Goal: Task Accomplishment & Management: Manage account settings

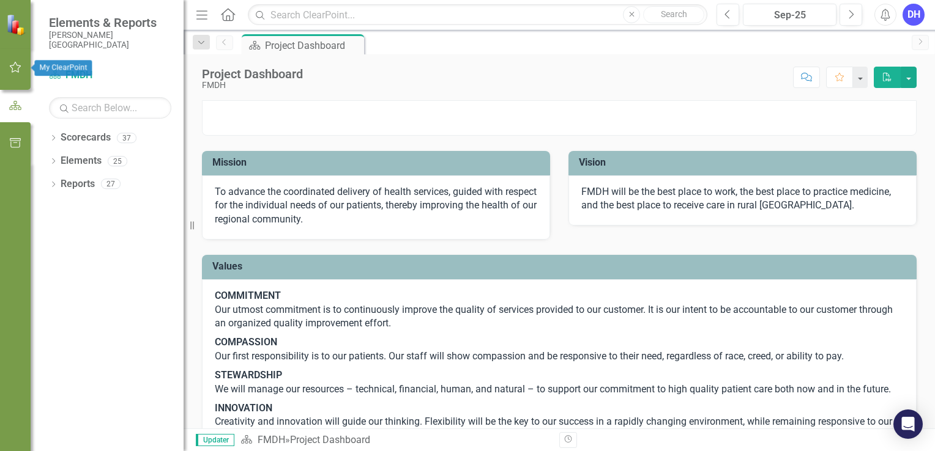
click at [12, 68] on icon "button" at bounding box center [16, 67] width 12 height 11
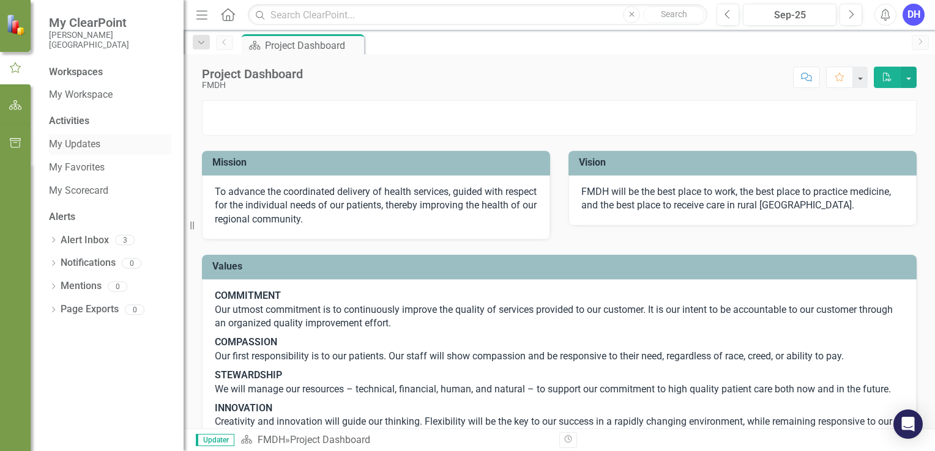
click at [83, 143] on link "My Updates" at bounding box center [110, 145] width 122 height 14
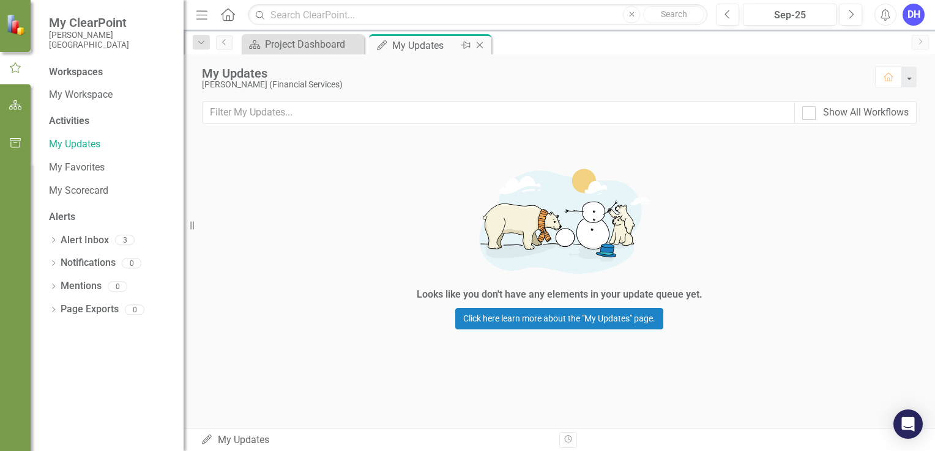
click at [418, 49] on div "My Updates" at bounding box center [424, 45] width 65 height 15
click at [646, 113] on div at bounding box center [808, 112] width 13 height 13
click at [646, 113] on input "Show All Workflows" at bounding box center [806, 110] width 8 height 8
checkbox input "true"
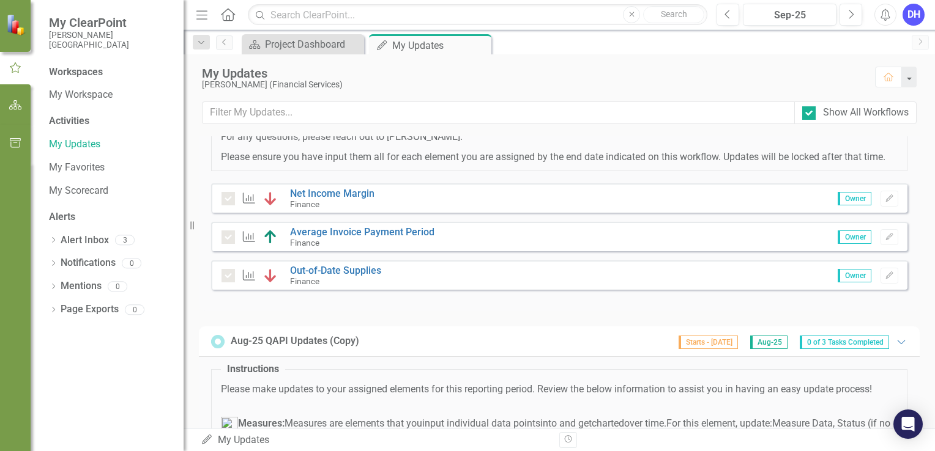
scroll to position [428, 0]
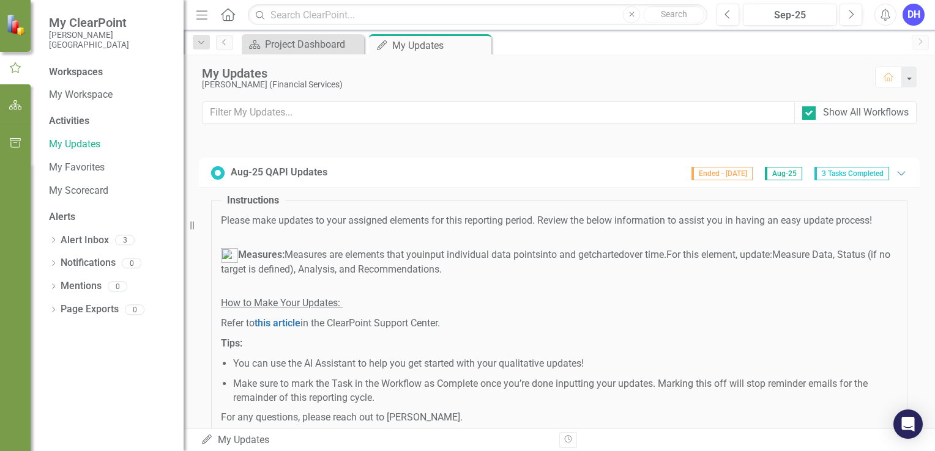
click at [646, 180] on span "Aug-25" at bounding box center [782, 173] width 37 height 13
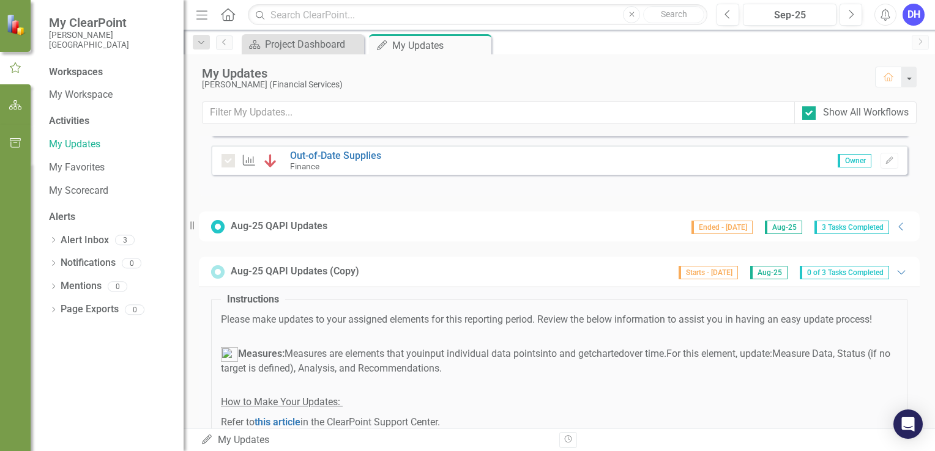
scroll to position [372, 0]
click at [646, 18] on div "DH" at bounding box center [913, 15] width 22 height 22
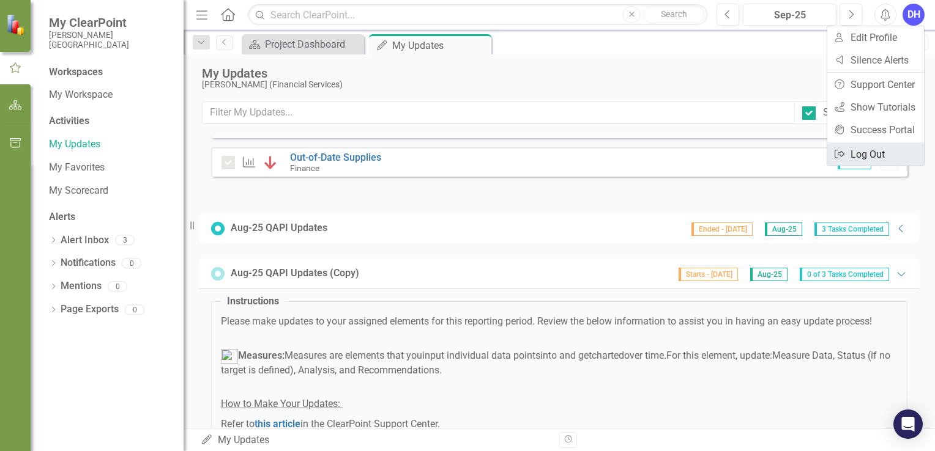
click at [646, 155] on link "Logout Log Out" at bounding box center [875, 154] width 97 height 23
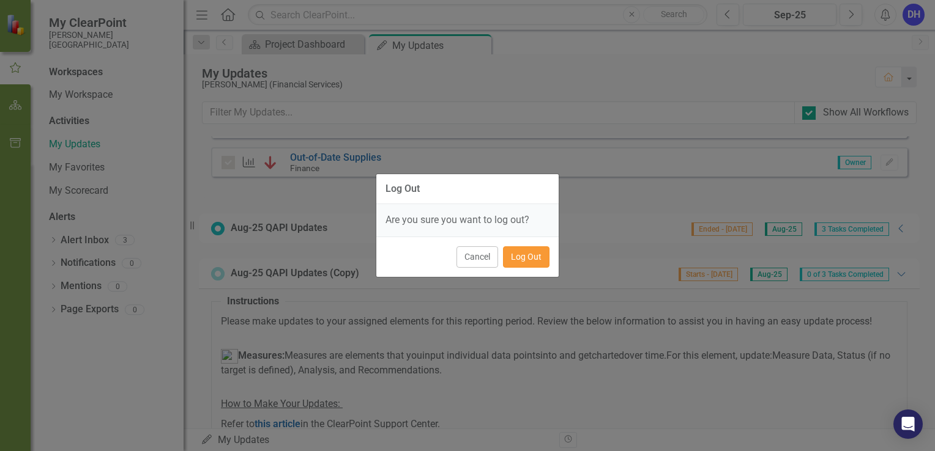
click at [519, 253] on button "Log Out" at bounding box center [526, 256] width 46 height 21
